Goal: Task Accomplishment & Management: Manage account settings

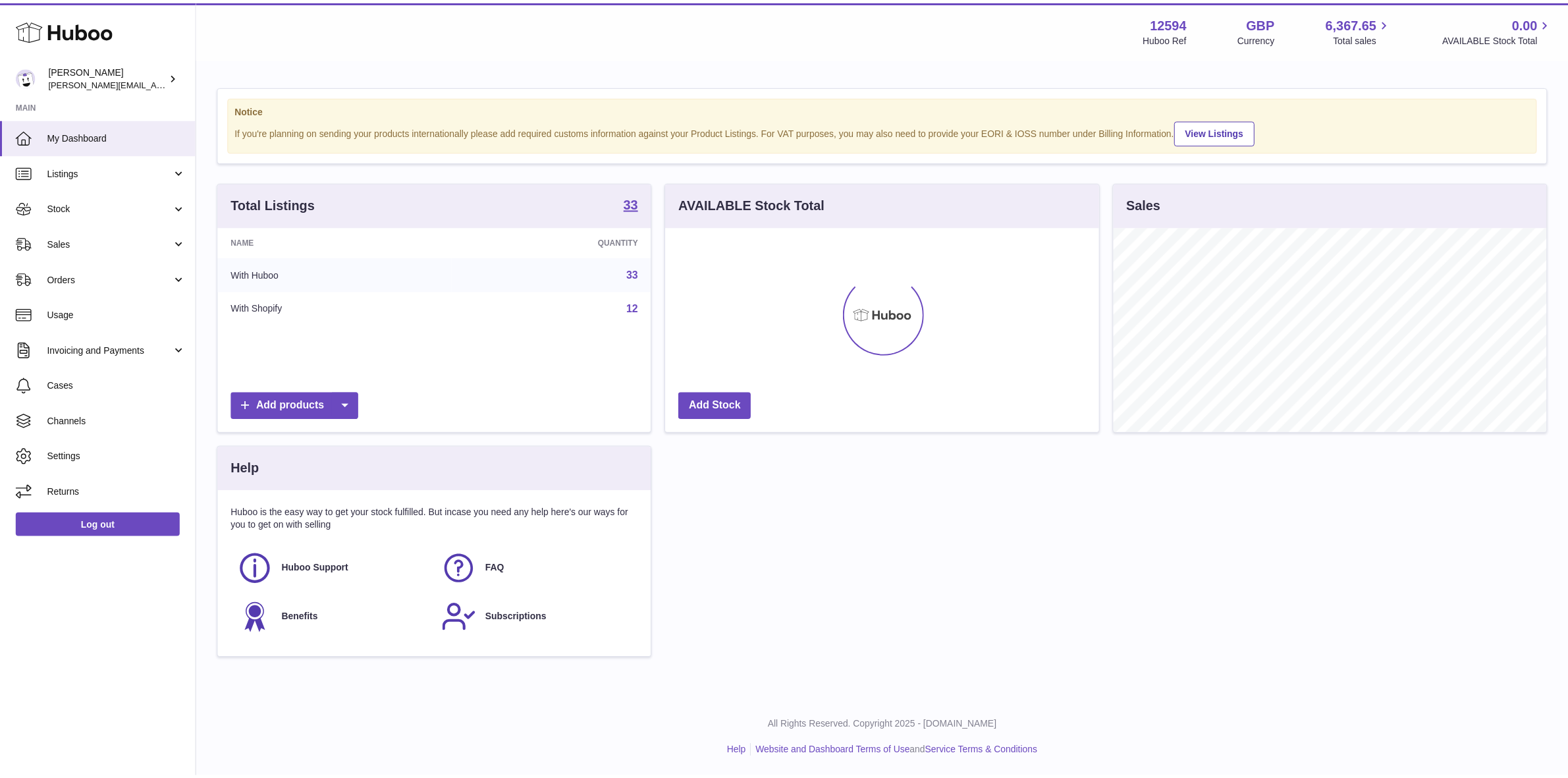
scroll to position [205, 437]
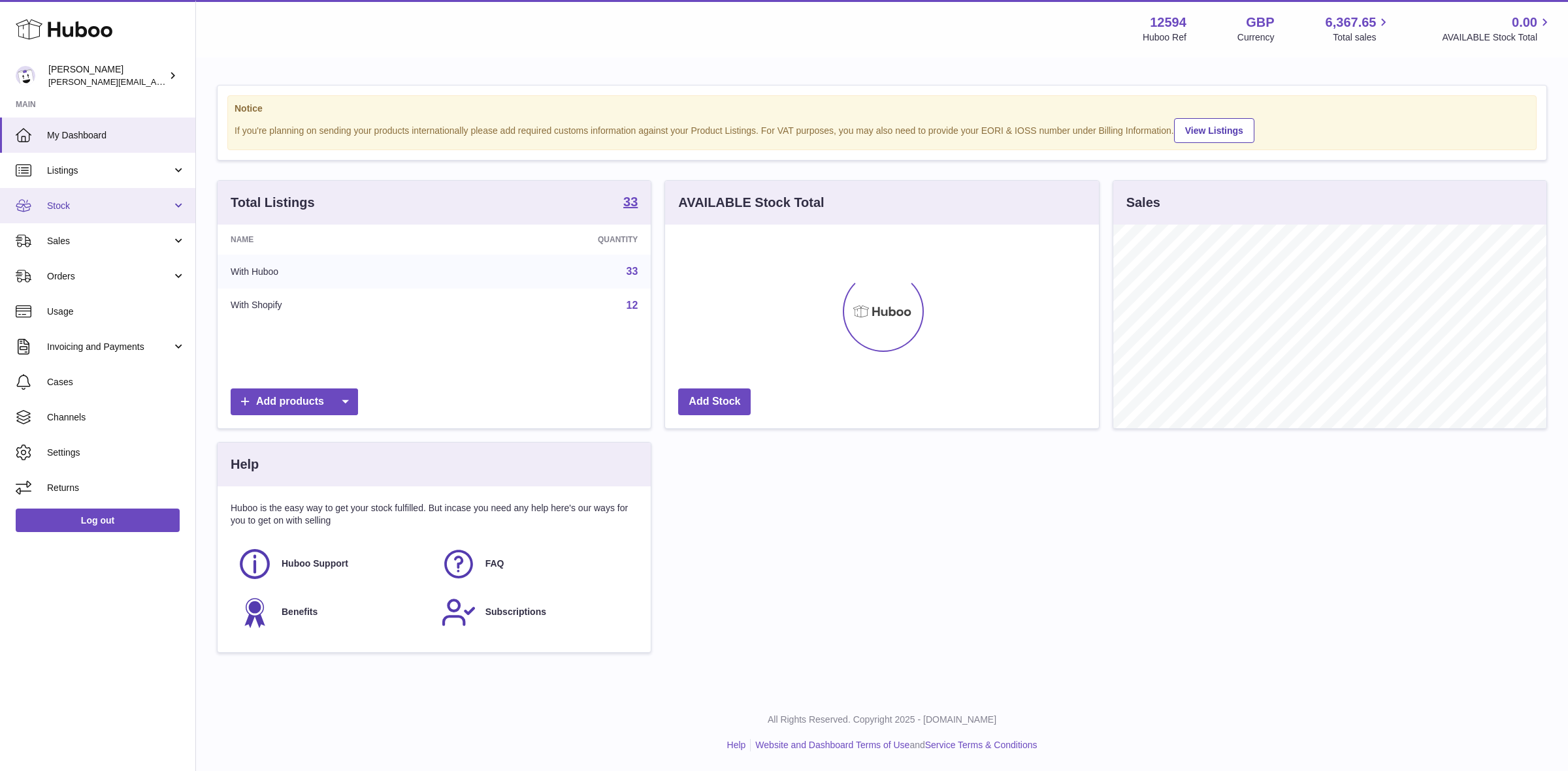
click at [74, 207] on span "Stock" at bounding box center [108, 206] width 124 height 12
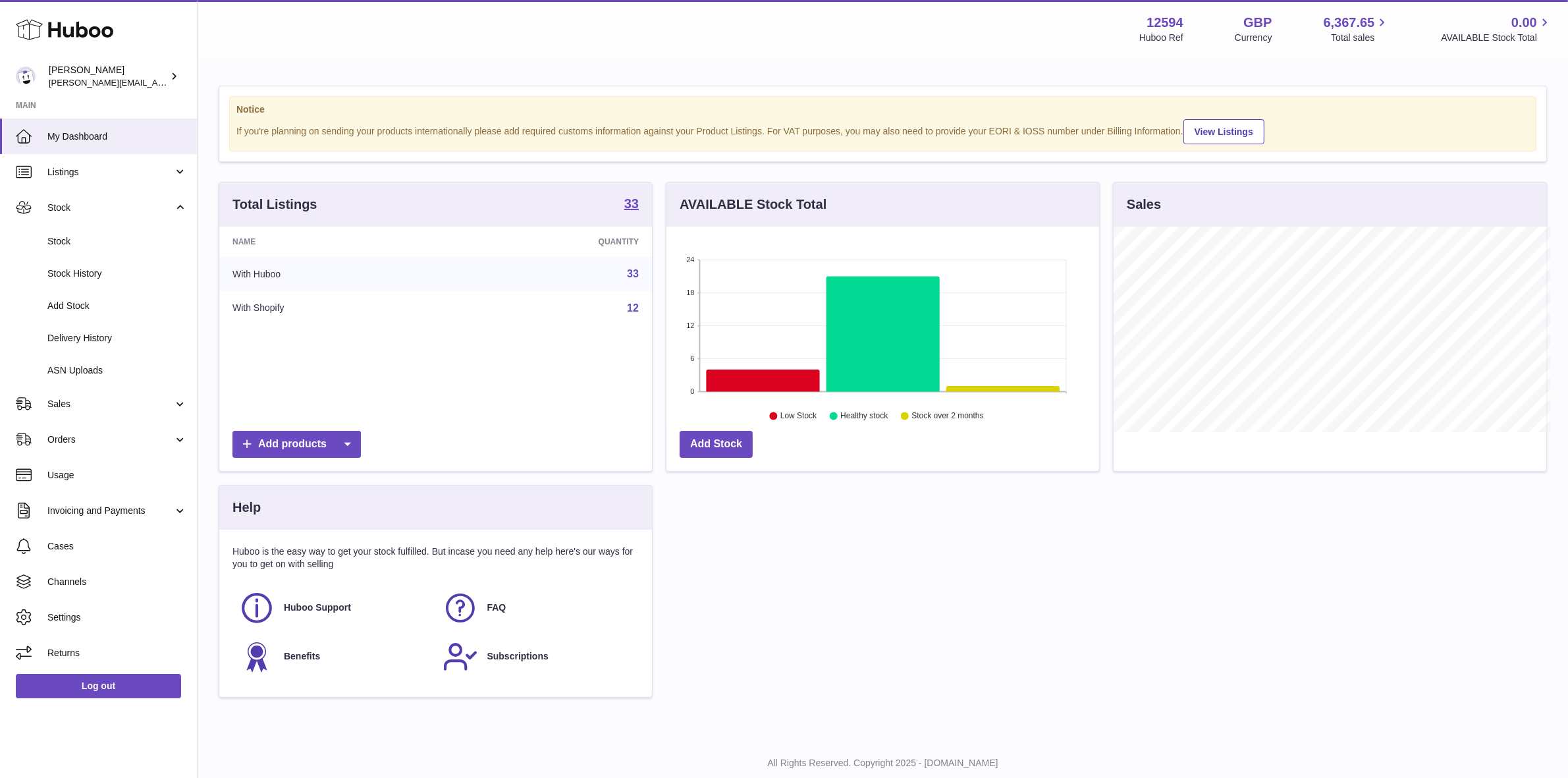
scroll to position [658643, 658307]
click at [66, 238] on span "Stock" at bounding box center [117, 240] width 140 height 12
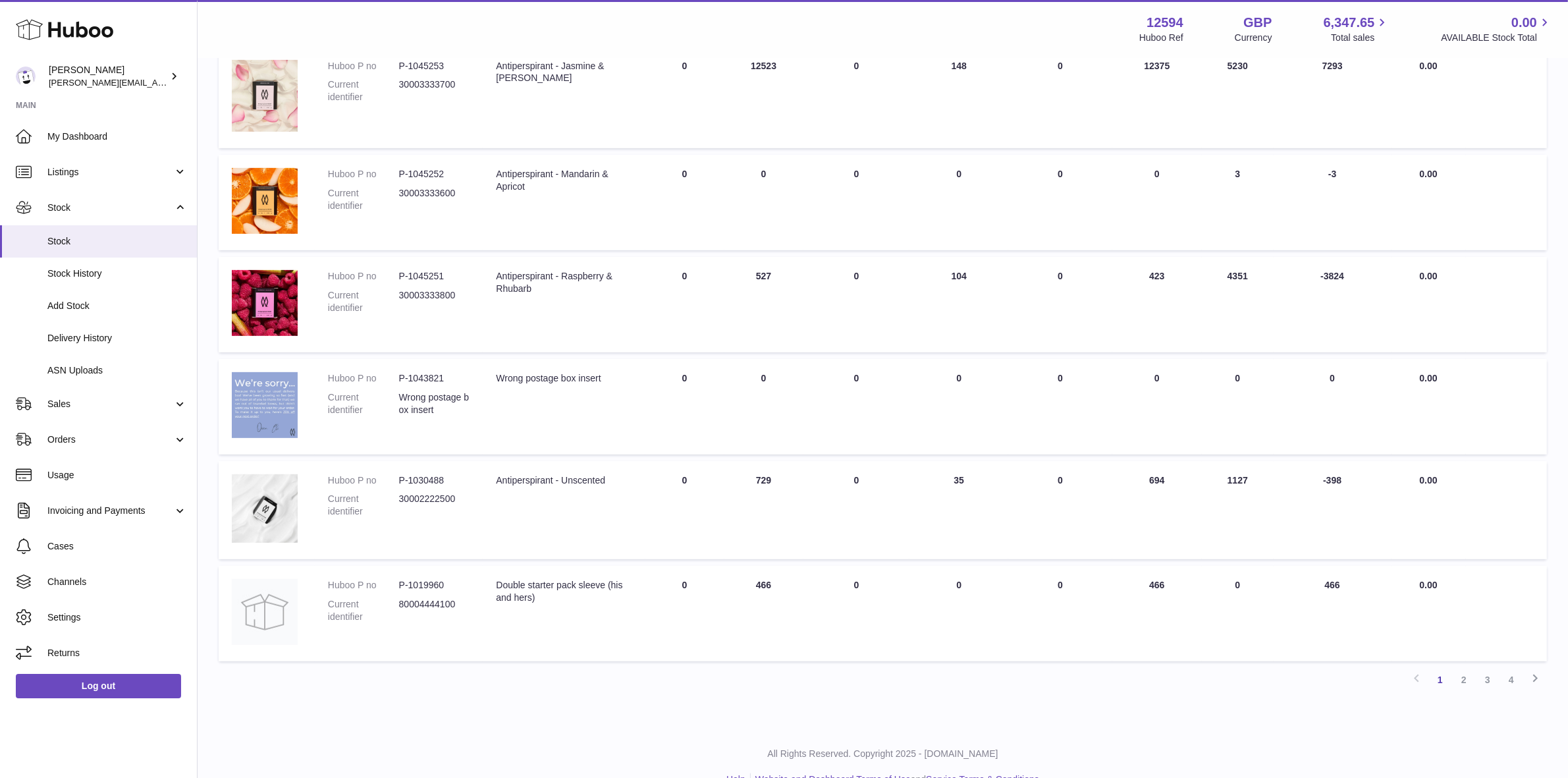
scroll to position [657, 0]
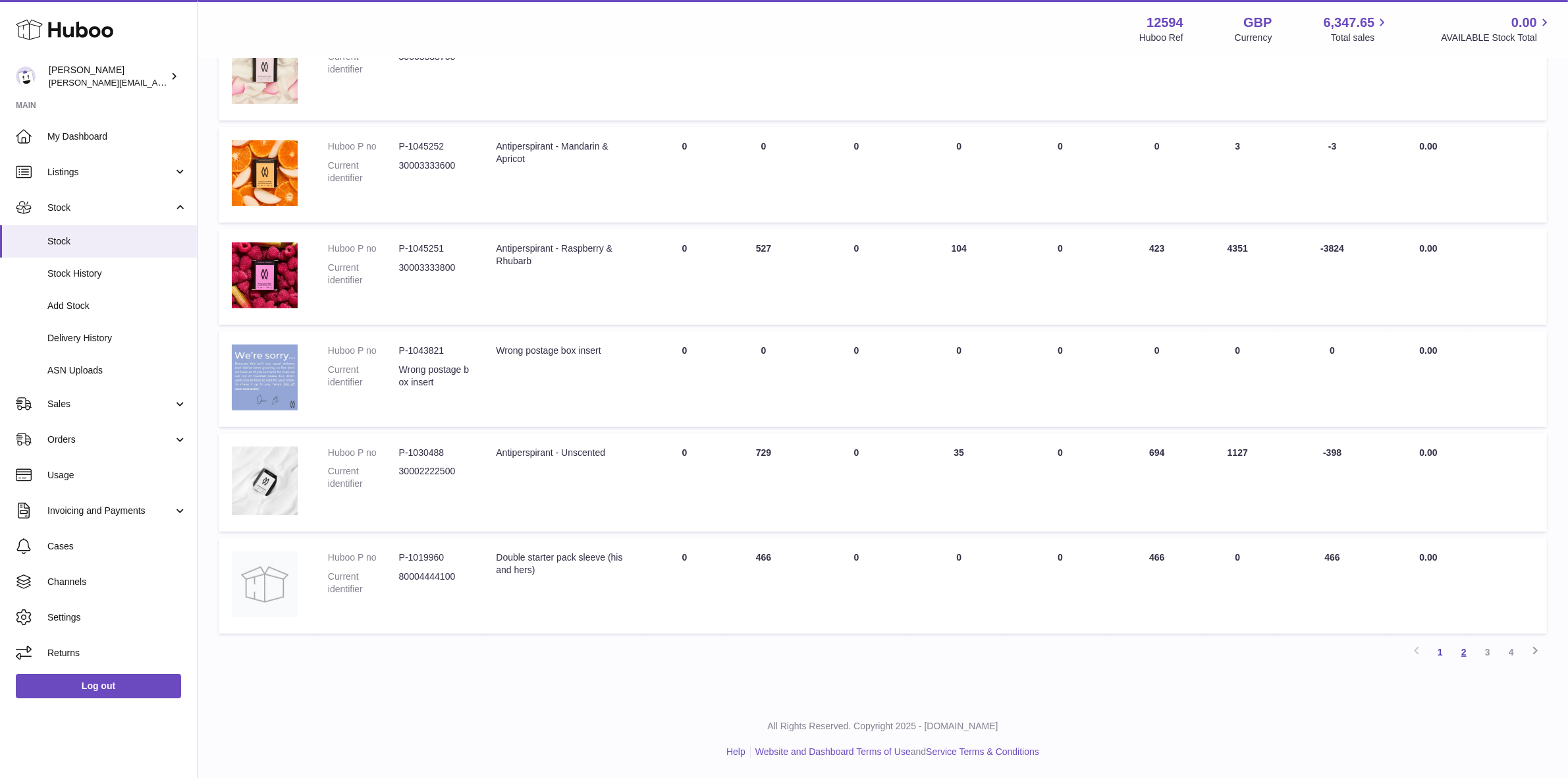
click at [1461, 644] on link "2" at bounding box center [1464, 652] width 24 height 24
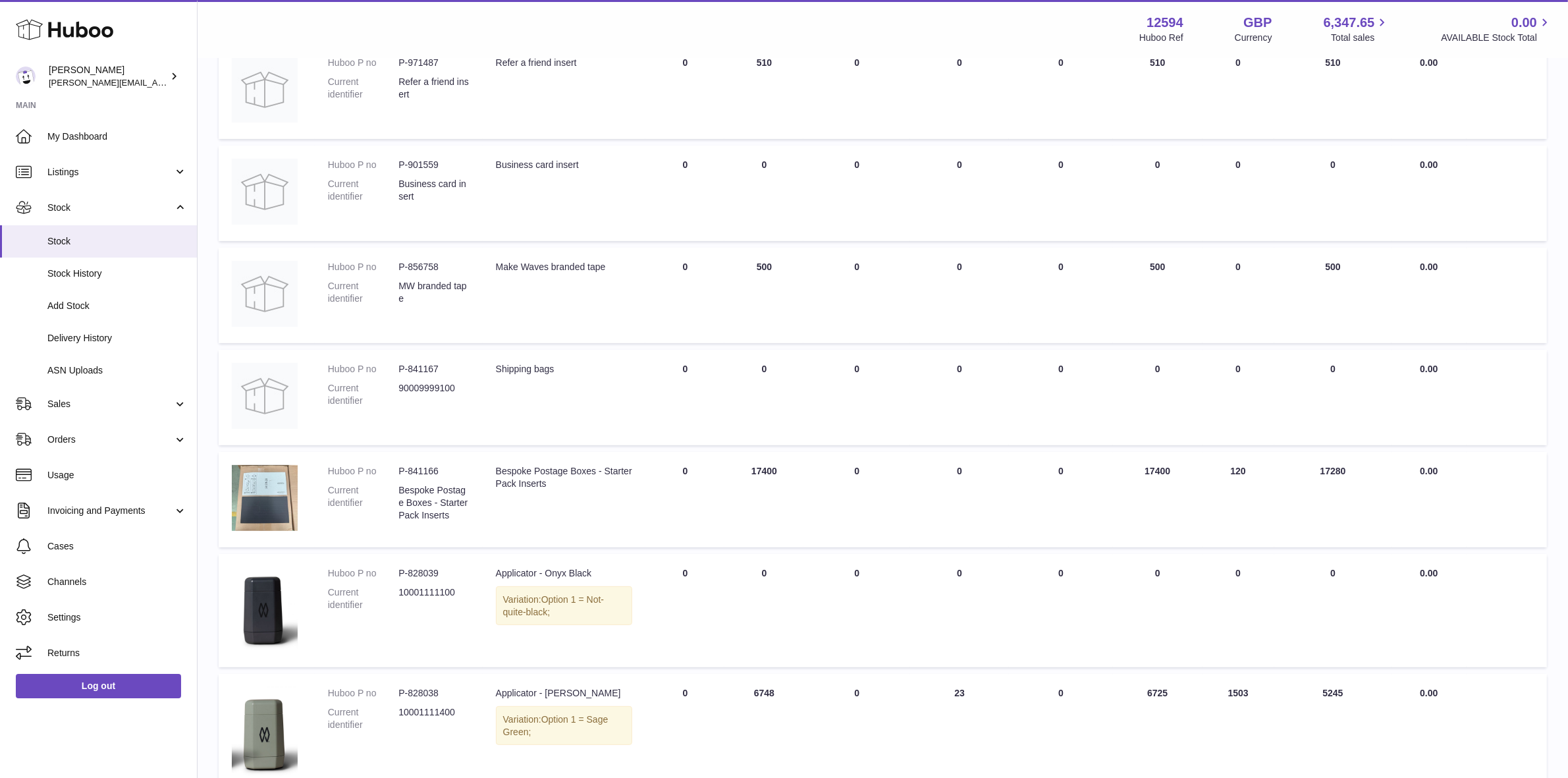
scroll to position [687, 0]
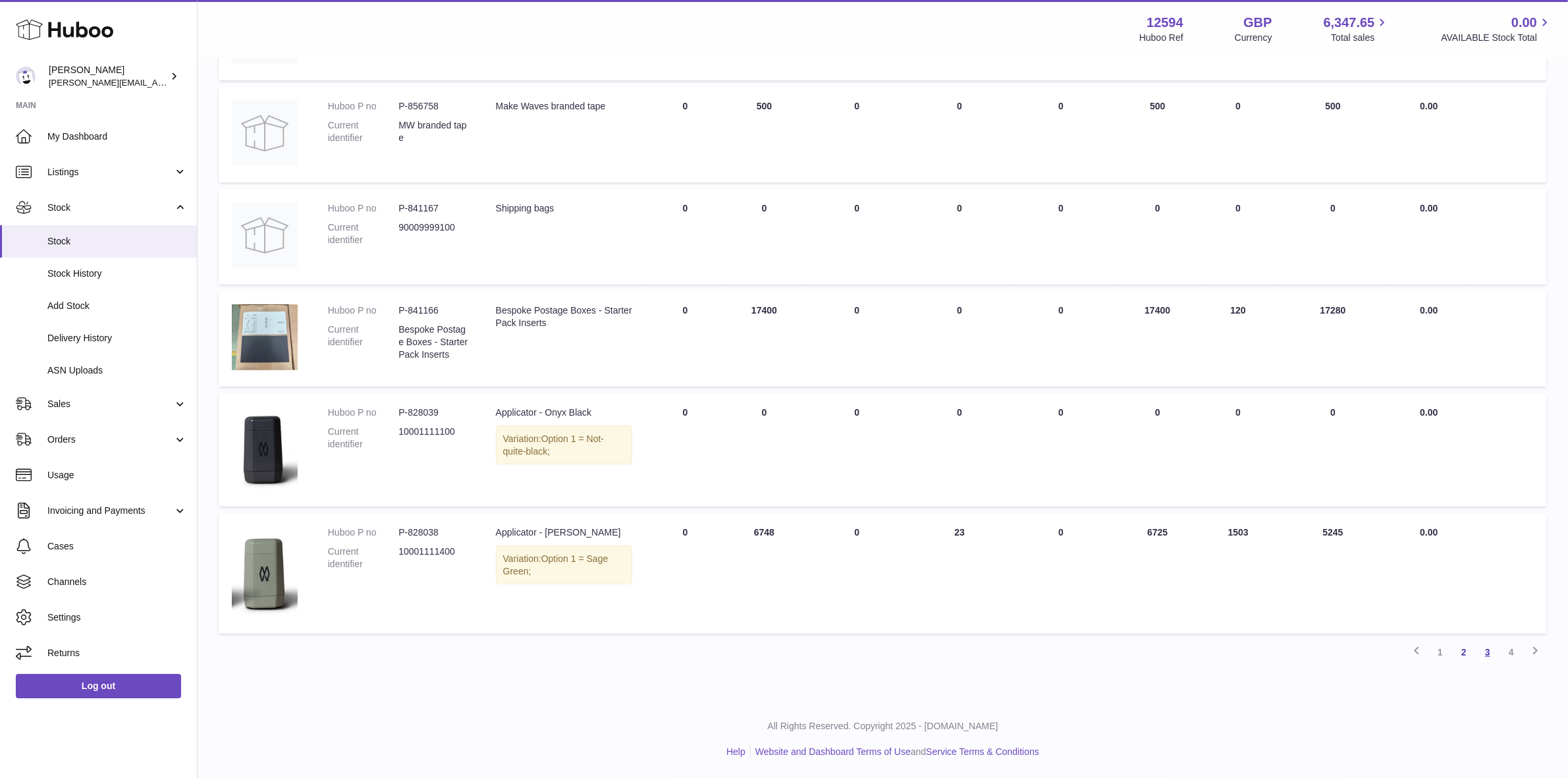
click at [1485, 653] on link "3" at bounding box center [1488, 652] width 24 height 24
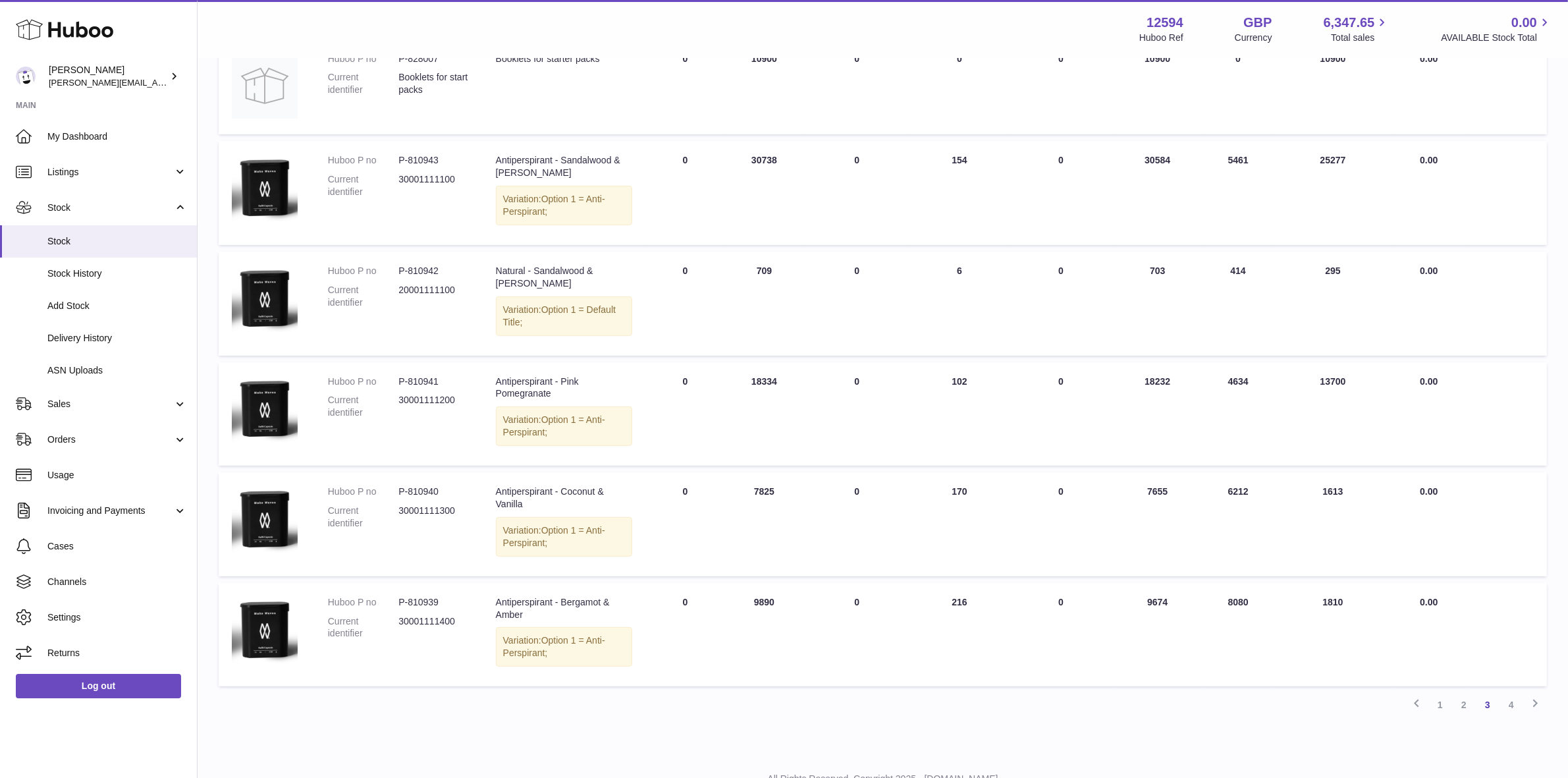
scroll to position [715, 0]
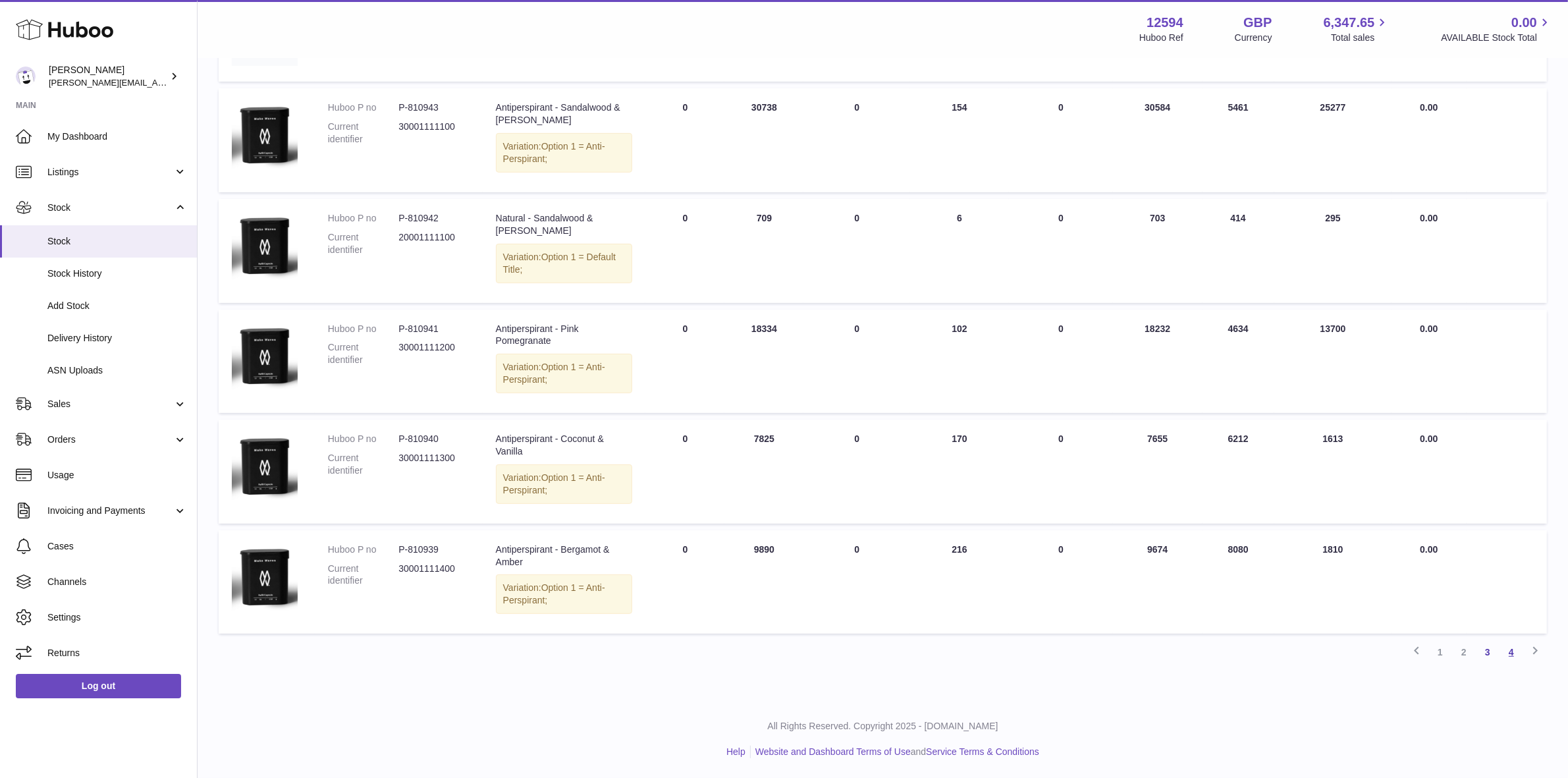
click at [1509, 651] on link "4" at bounding box center [1511, 652] width 24 height 24
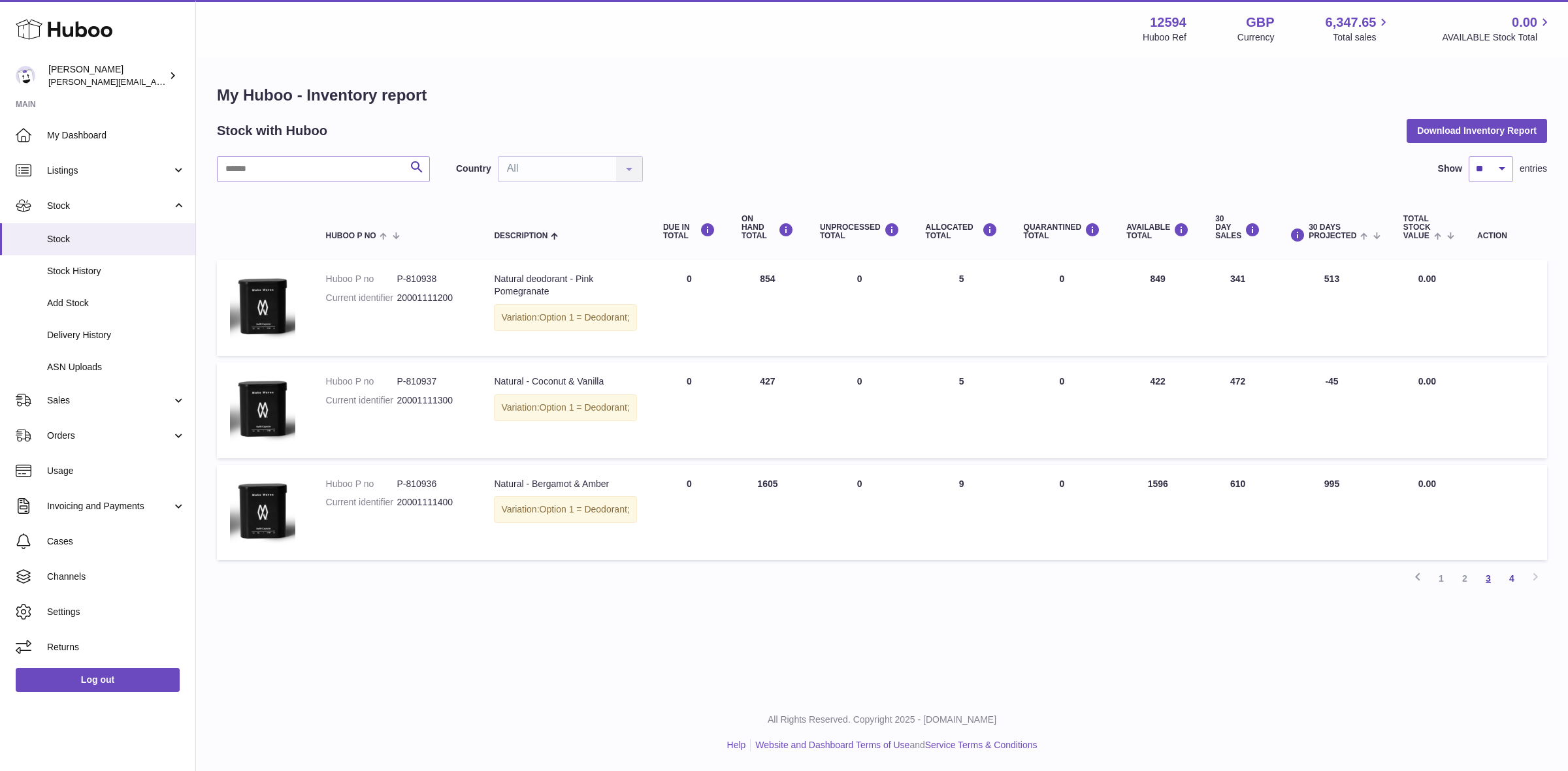
click at [1490, 586] on link "3" at bounding box center [1488, 578] width 23 height 23
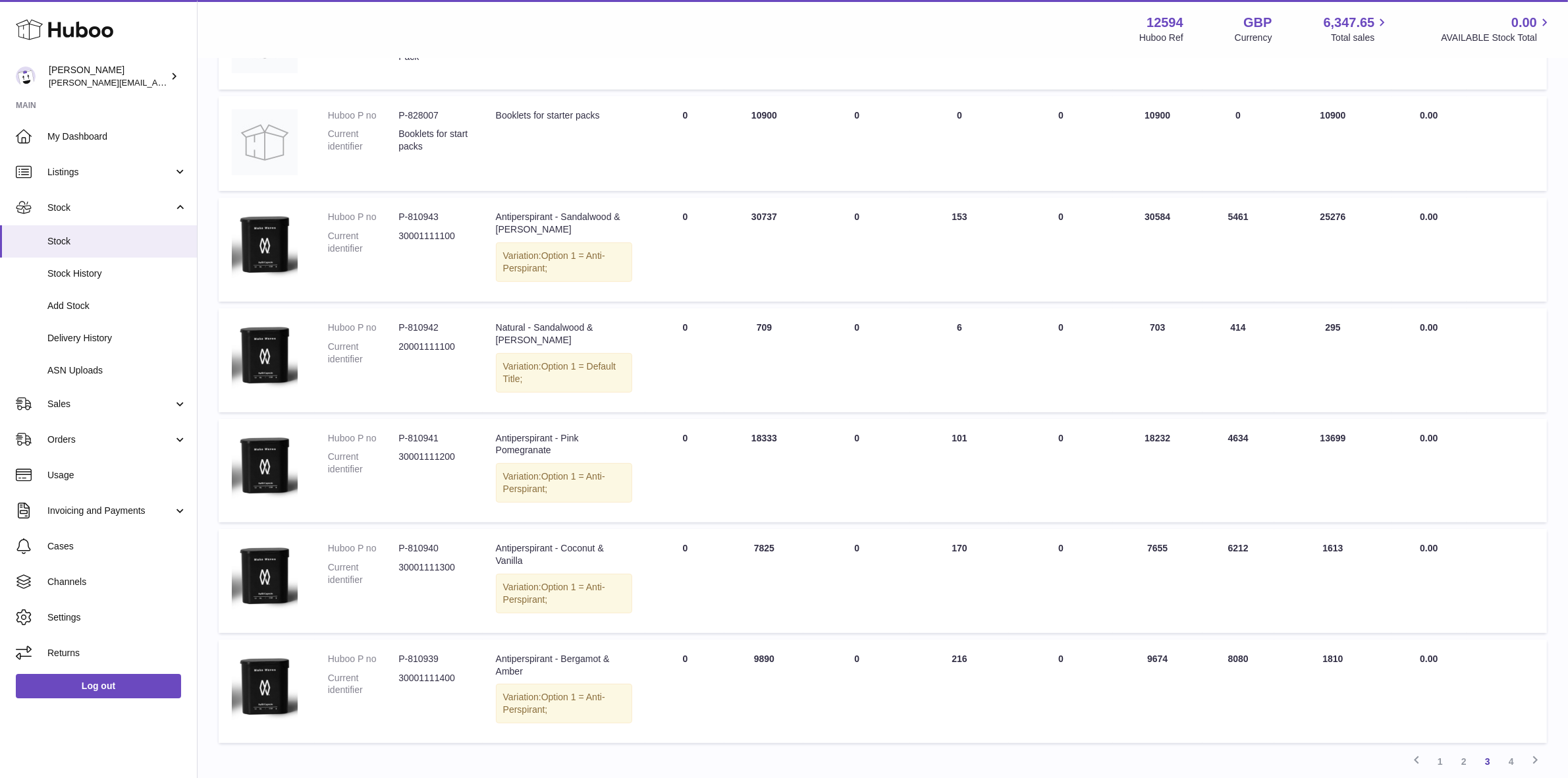
scroll to position [715, 0]
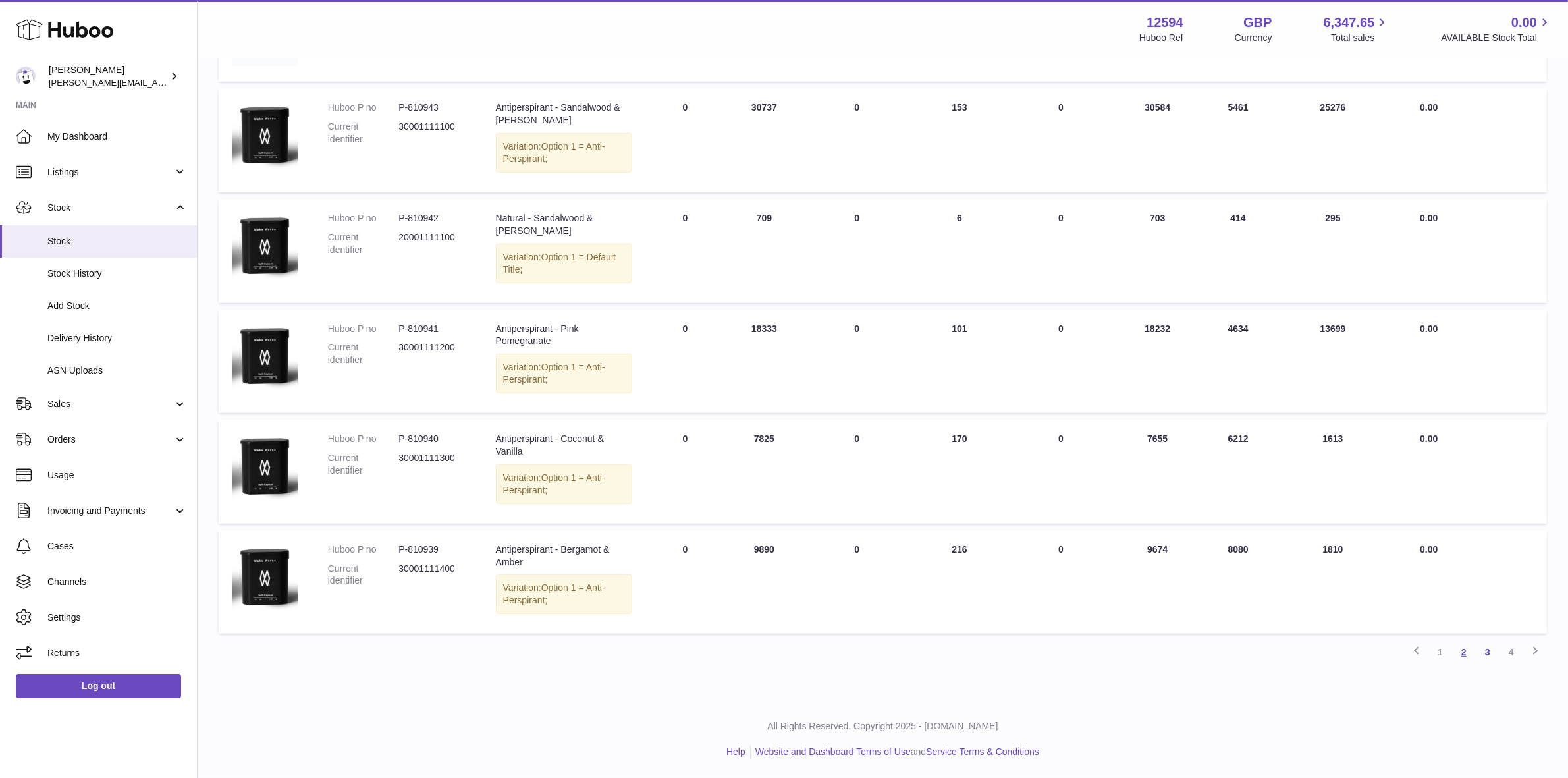
click at [1463, 653] on link "2" at bounding box center [1464, 652] width 24 height 24
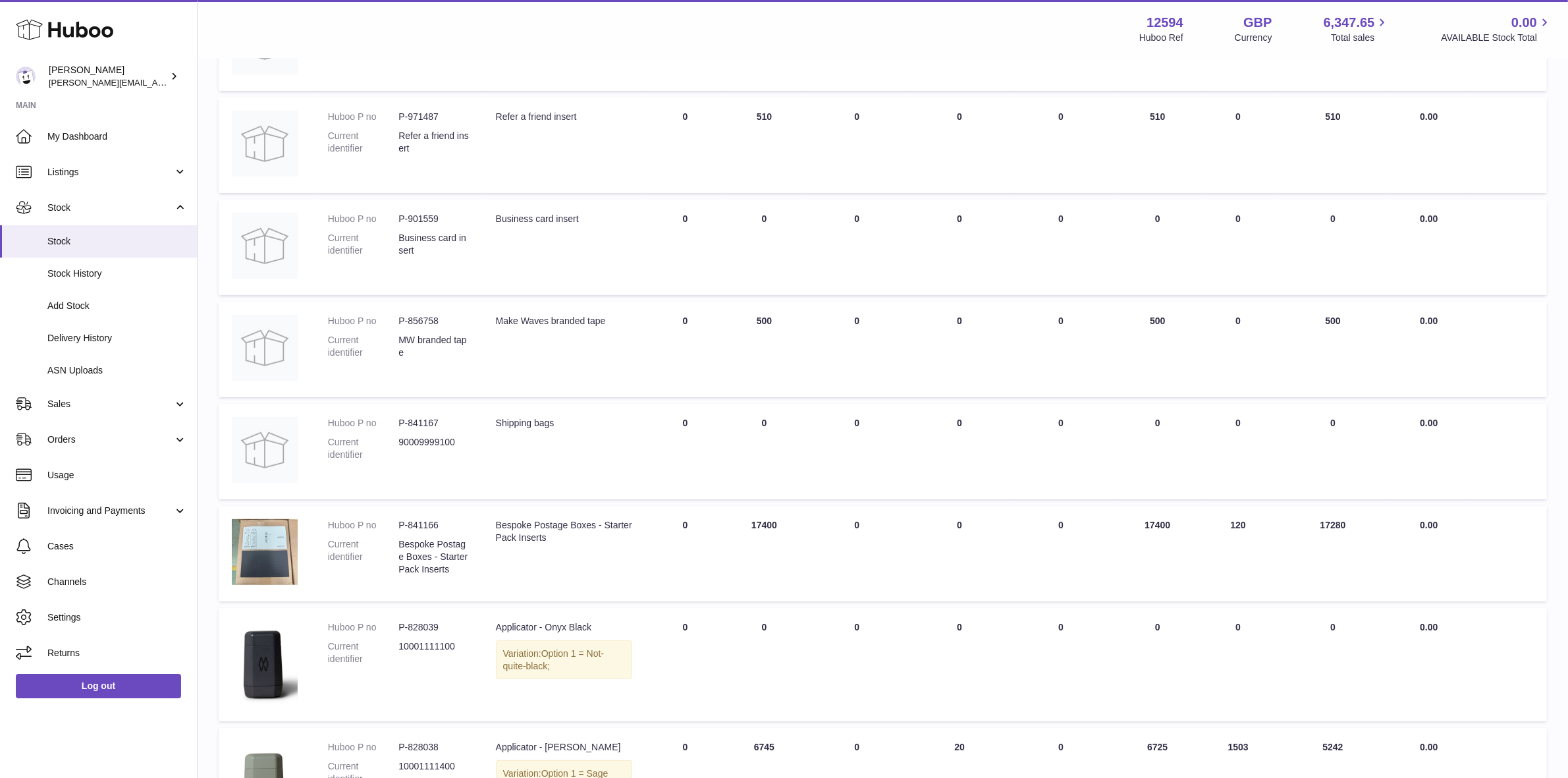
scroll to position [687, 0]
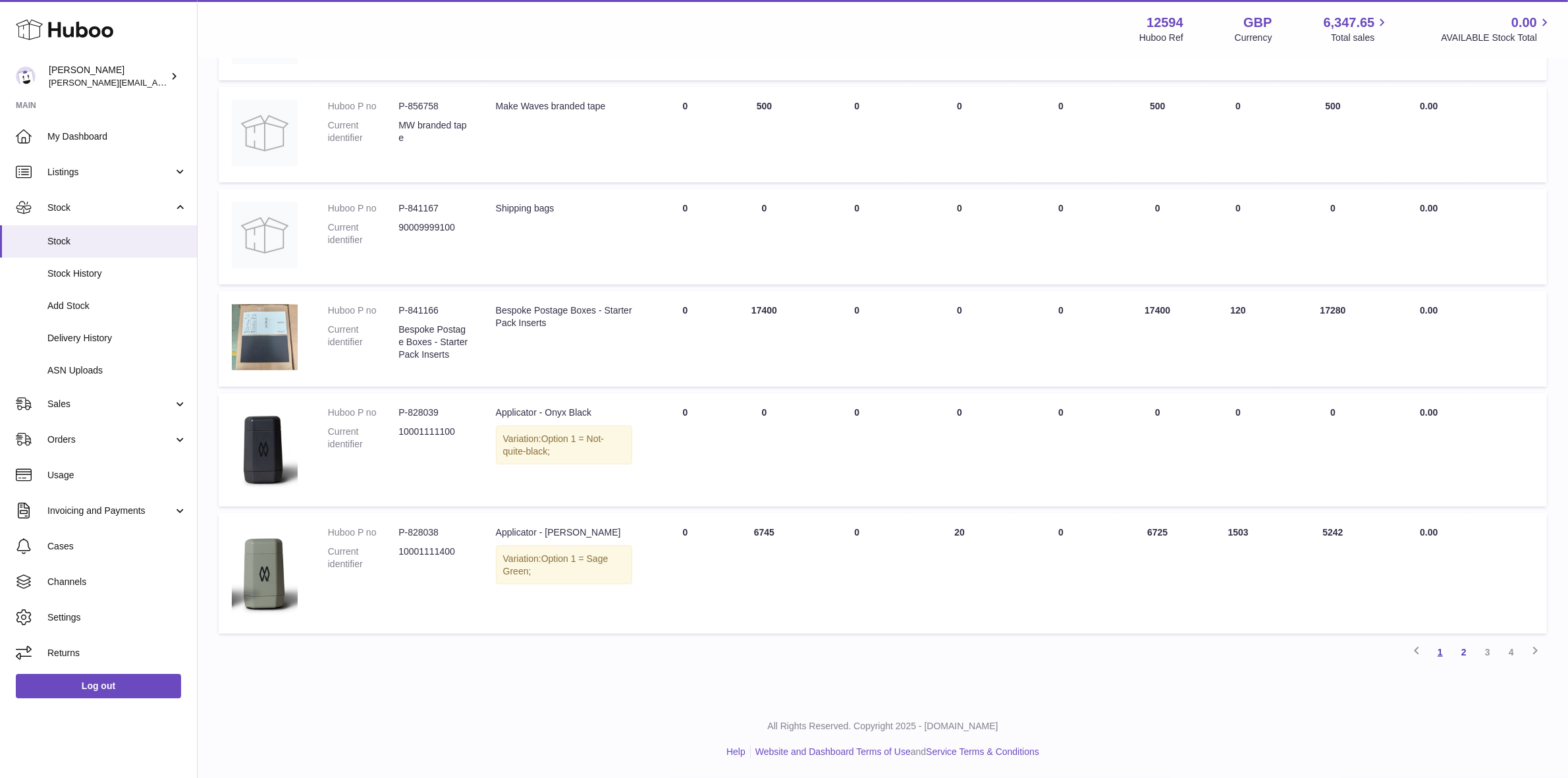
click at [1440, 654] on link "1" at bounding box center [1440, 652] width 24 height 24
